Goal: Information Seeking & Learning: Learn about a topic

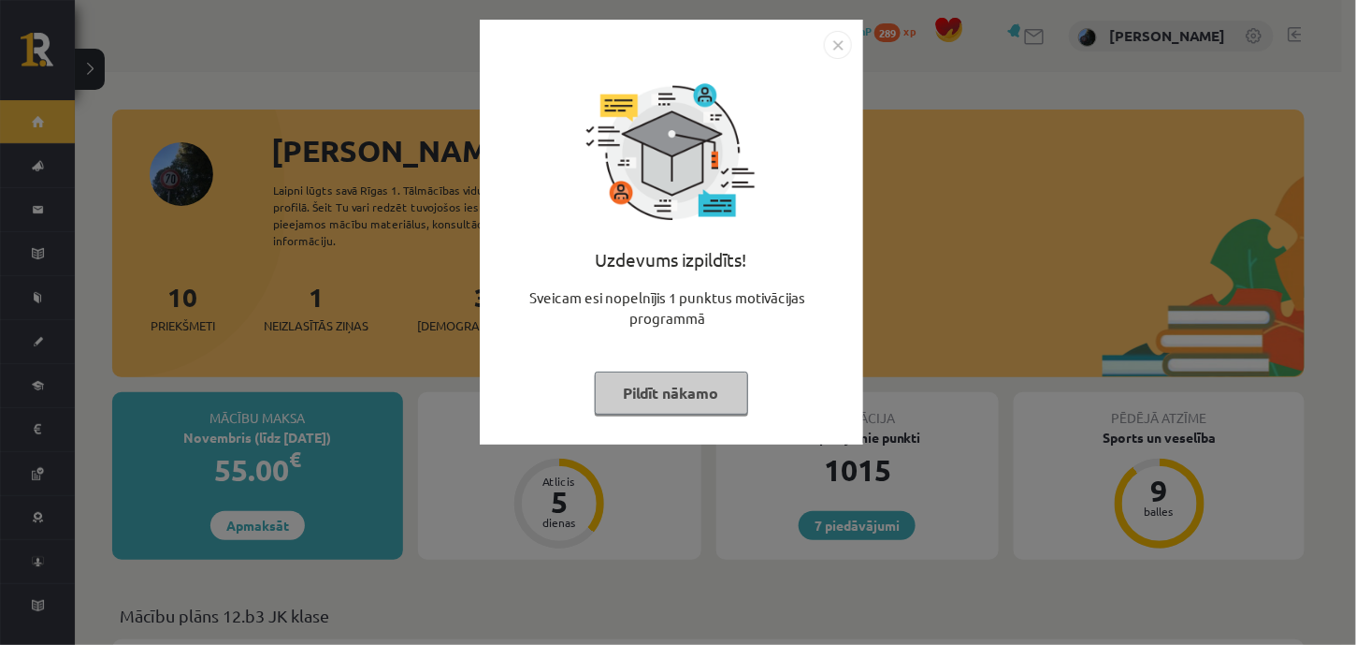
click at [650, 408] on button "Pildīt nākamo" at bounding box center [671, 392] width 153 height 43
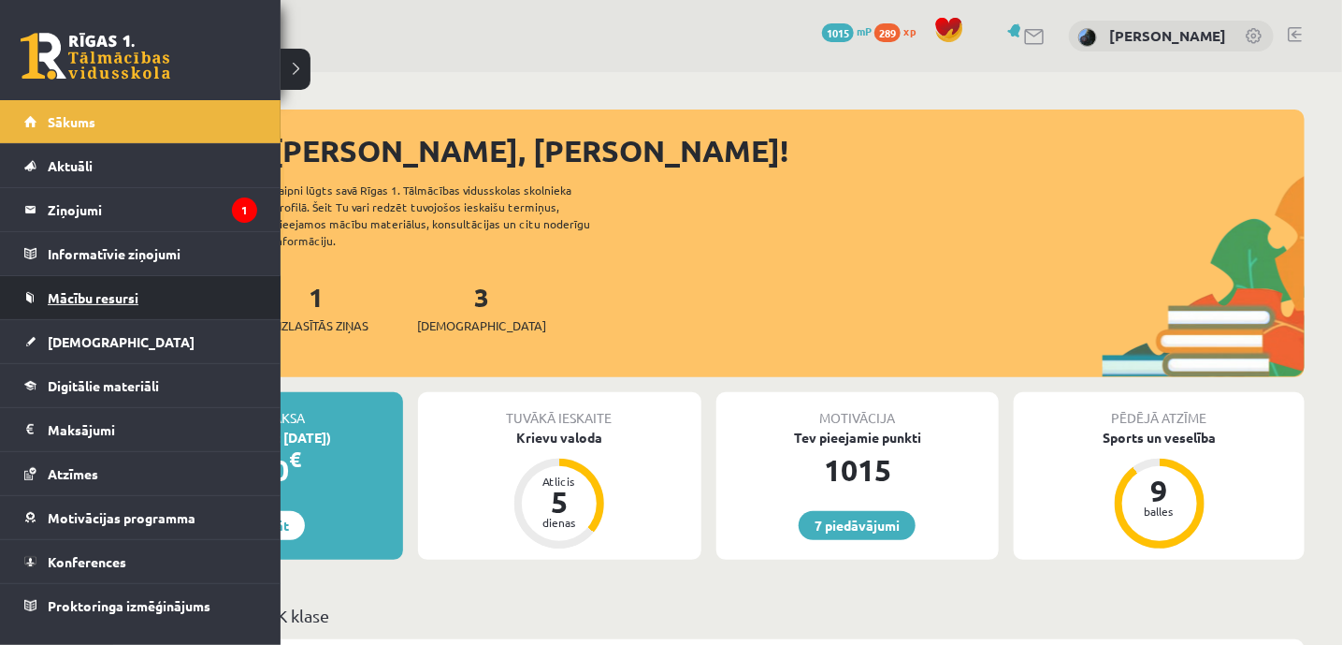
click at [70, 307] on link "Mācību resursi" at bounding box center [140, 297] width 233 height 43
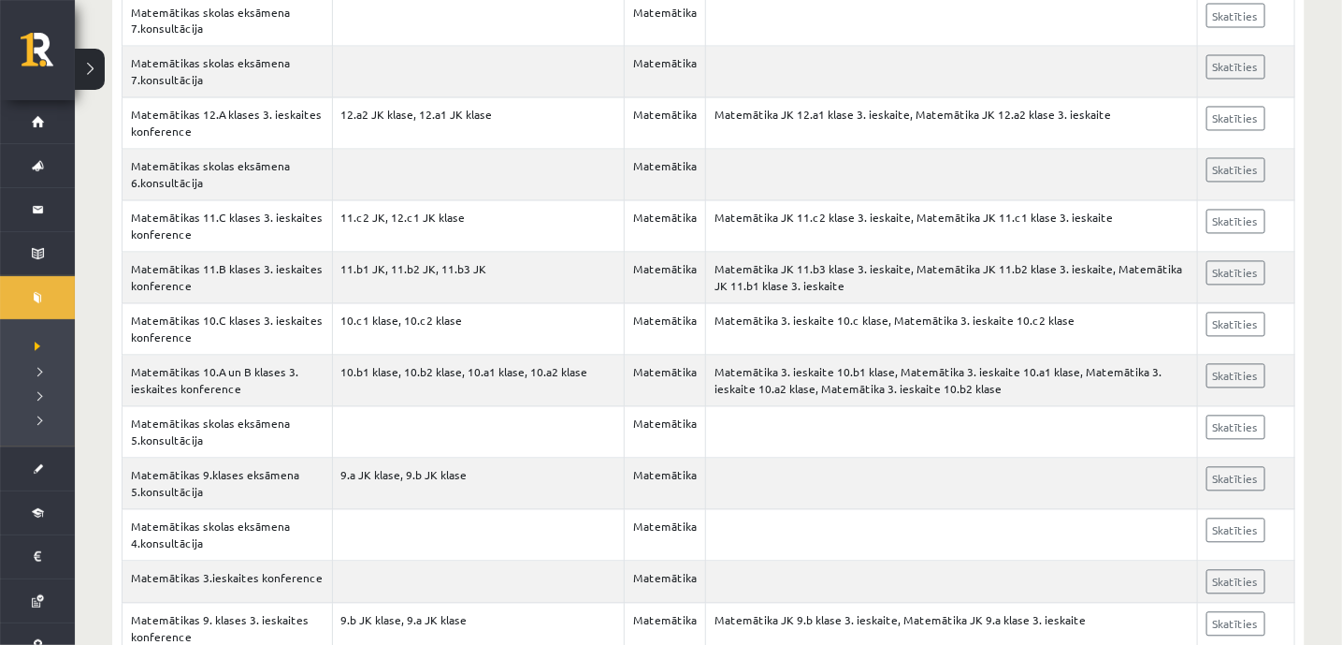
scroll to position [1401, 0]
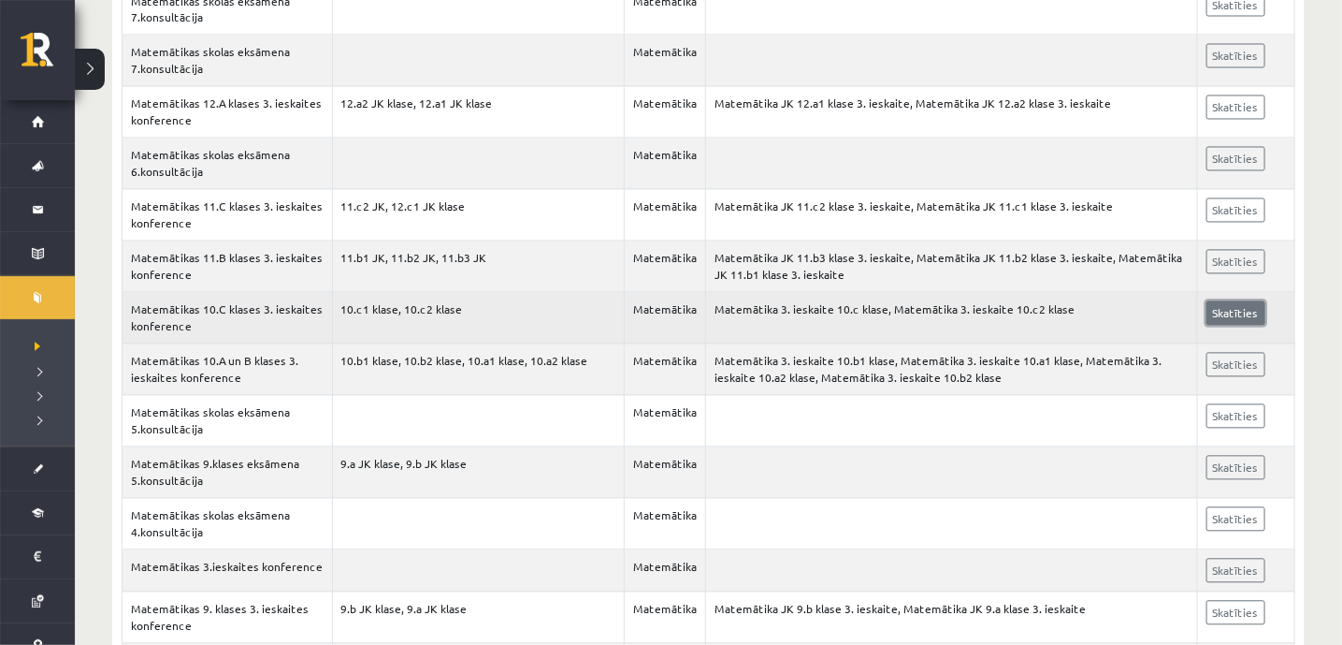
click at [1223, 305] on link "Skatīties" at bounding box center [1236, 313] width 59 height 24
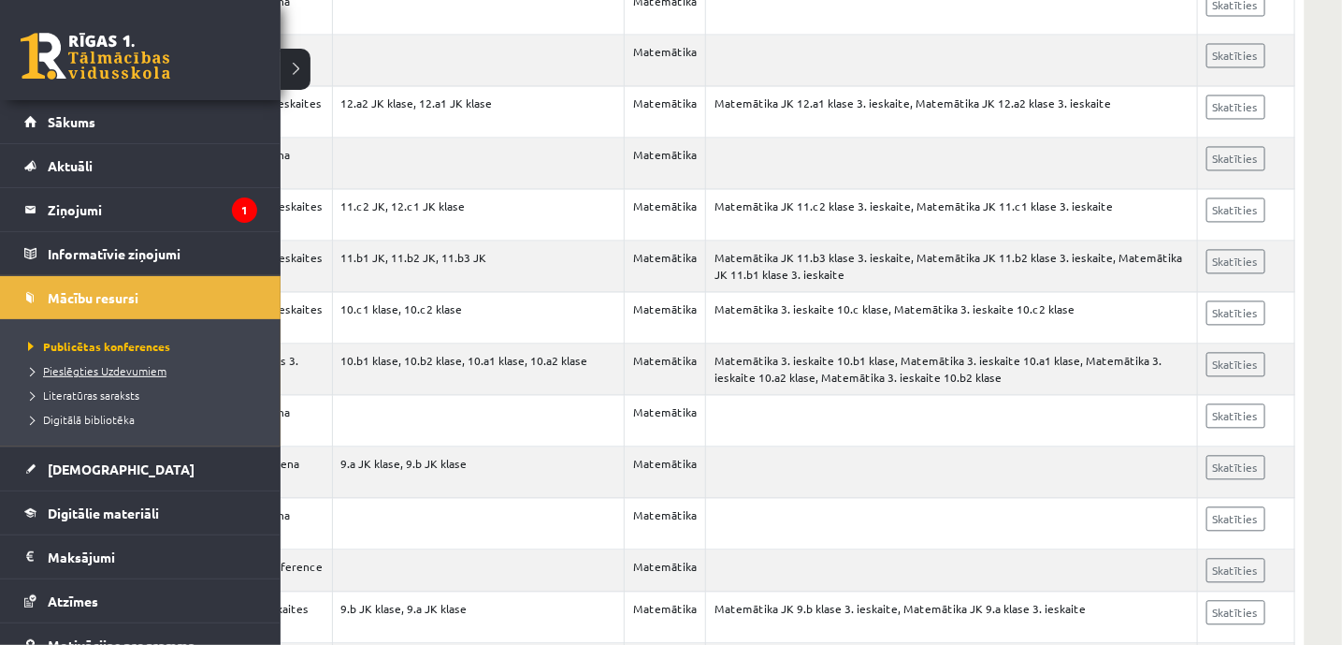
click at [59, 362] on link "Pieslēgties Uzdevumiem" at bounding box center [142, 370] width 239 height 17
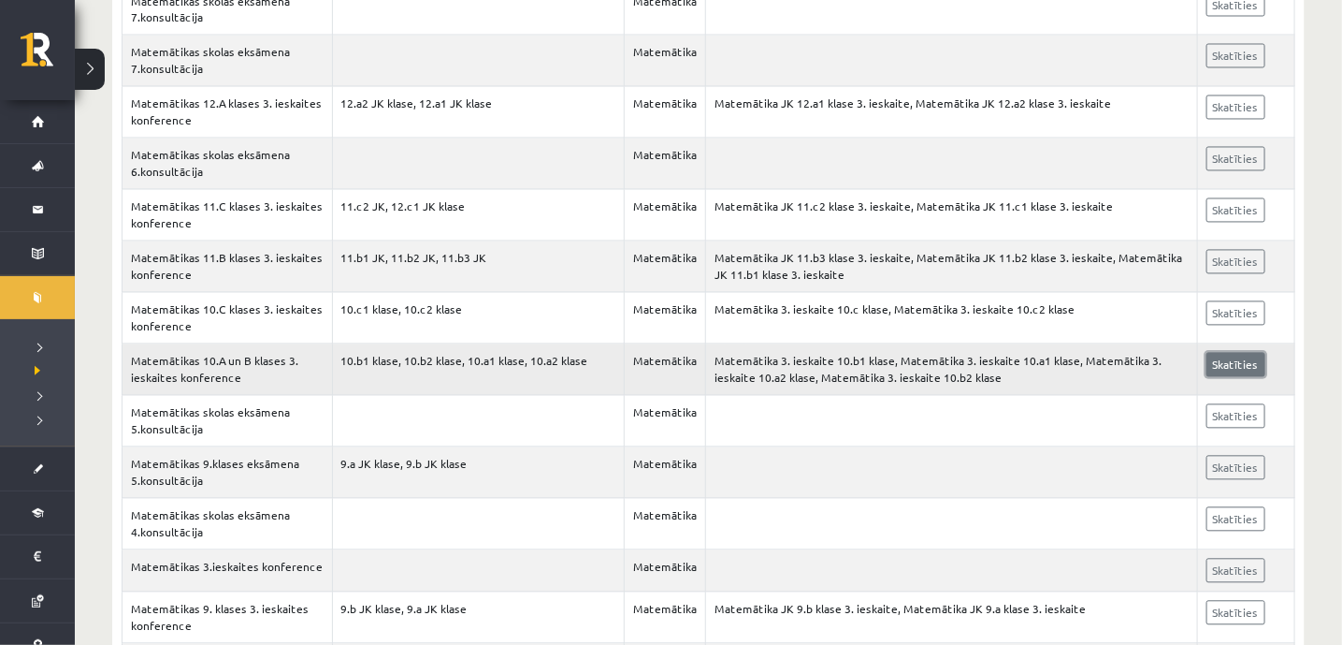
click at [1223, 353] on link "Skatīties" at bounding box center [1236, 365] width 59 height 24
